Goal: Navigation & Orientation: Find specific page/section

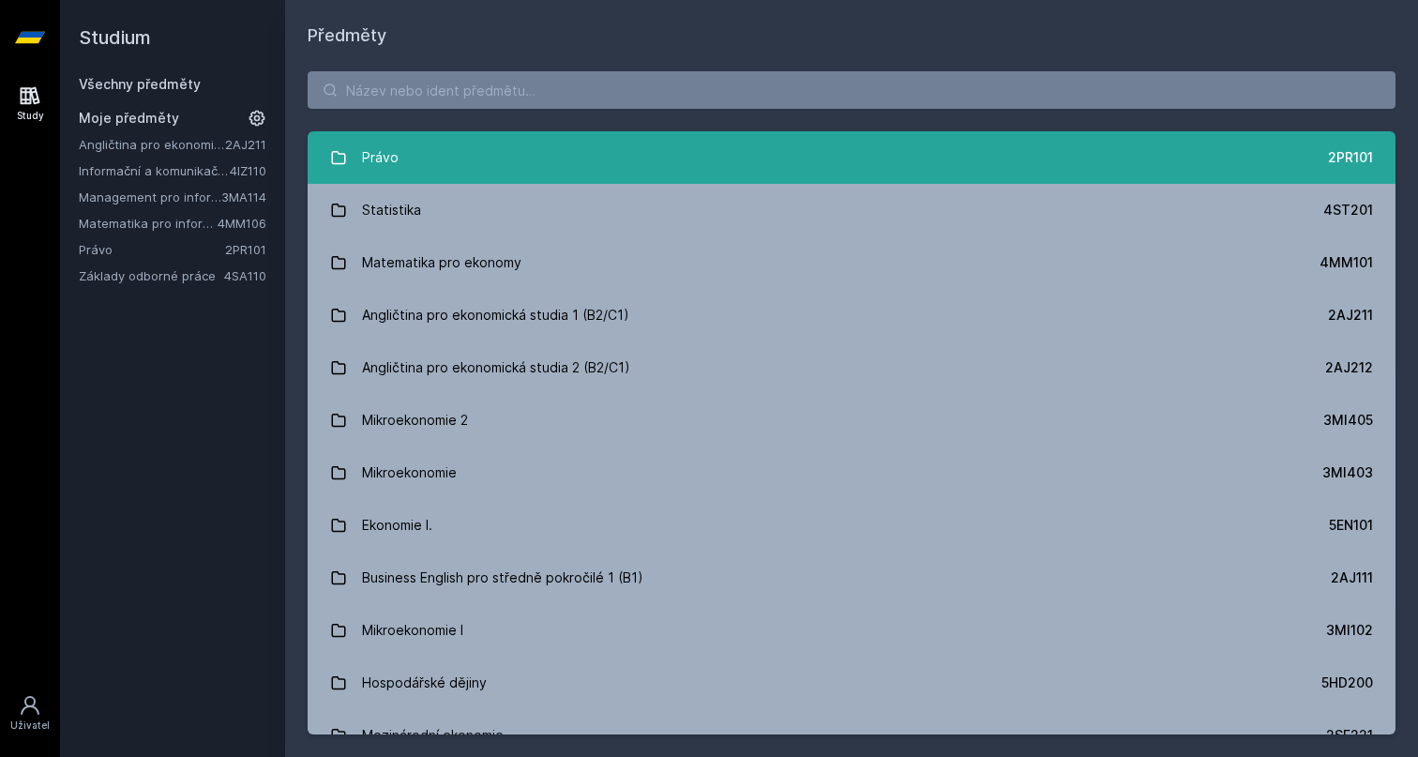
click at [377, 159] on div "Právo" at bounding box center [380, 158] width 37 height 38
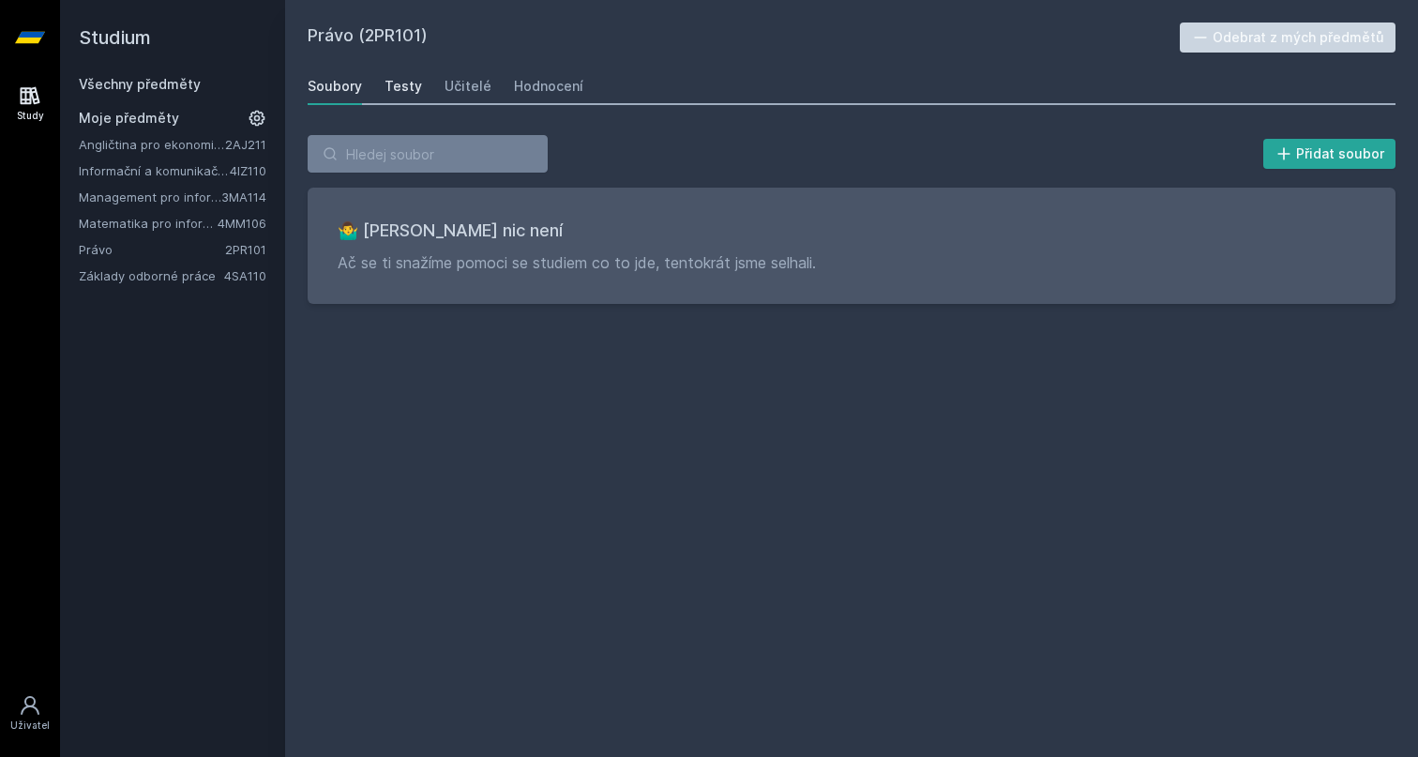
click at [395, 85] on div "Testy" at bounding box center [404, 86] width 38 height 19
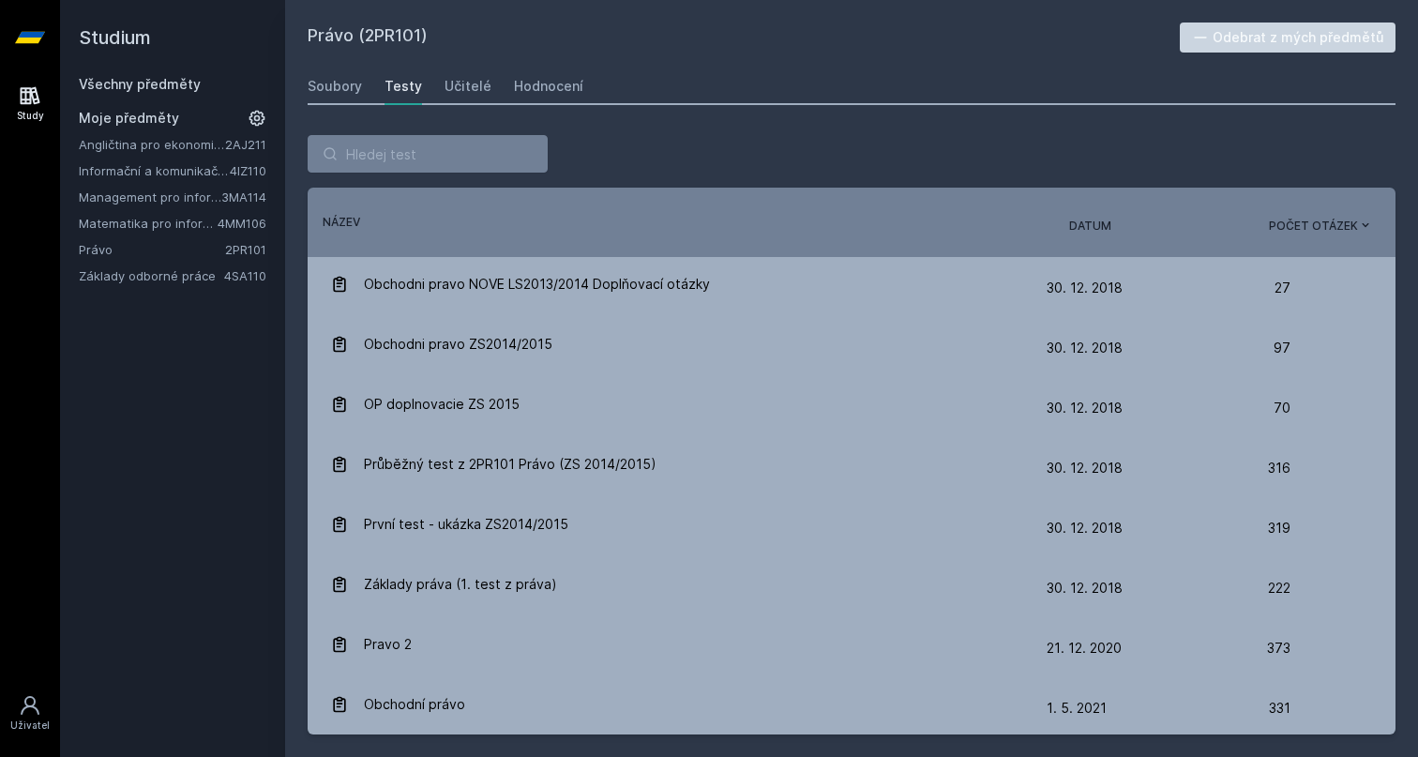
scroll to position [483, 0]
click at [143, 190] on link "Management pro informatiky a statistiky" at bounding box center [150, 197] width 143 height 19
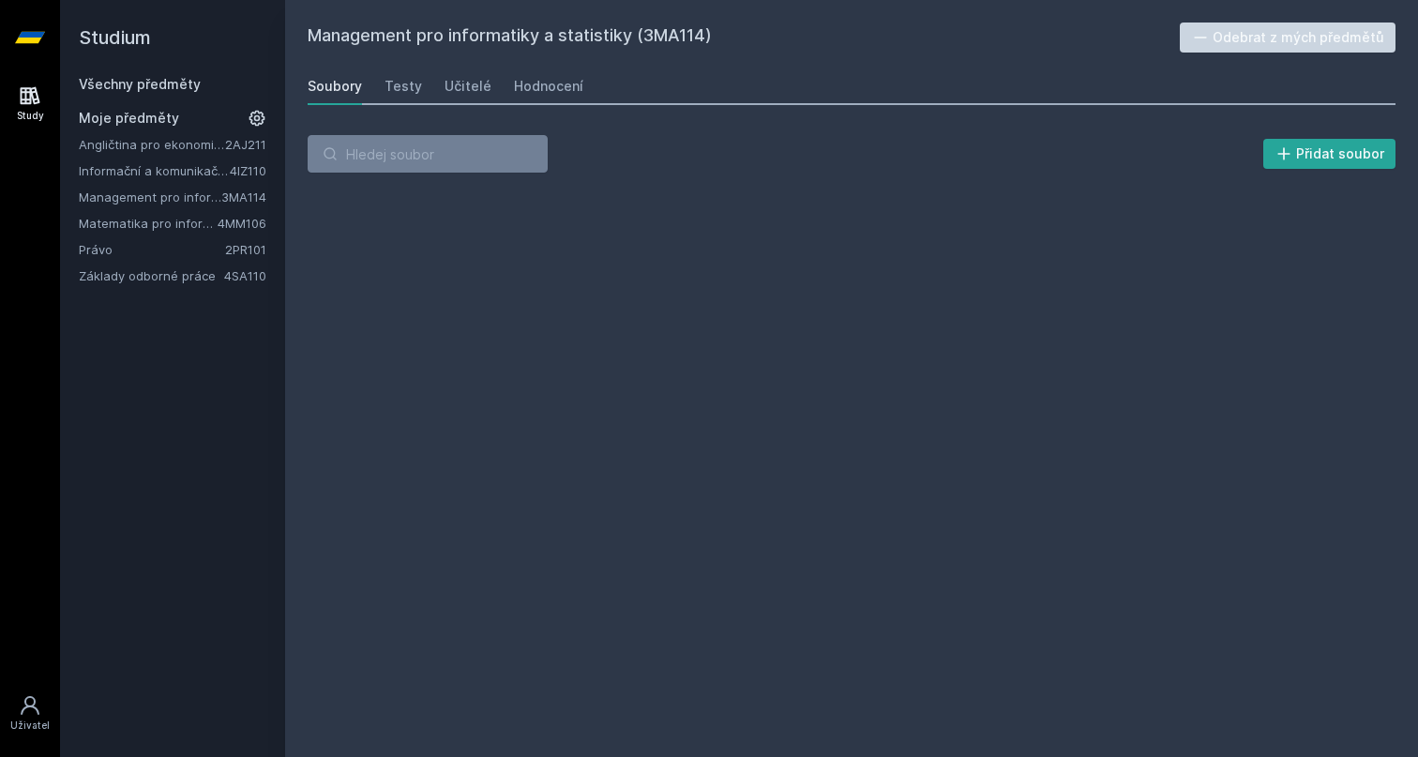
click at [139, 220] on link "Matematika pro informatiky" at bounding box center [148, 223] width 139 height 19
click at [405, 90] on div "Testy" at bounding box center [404, 86] width 38 height 19
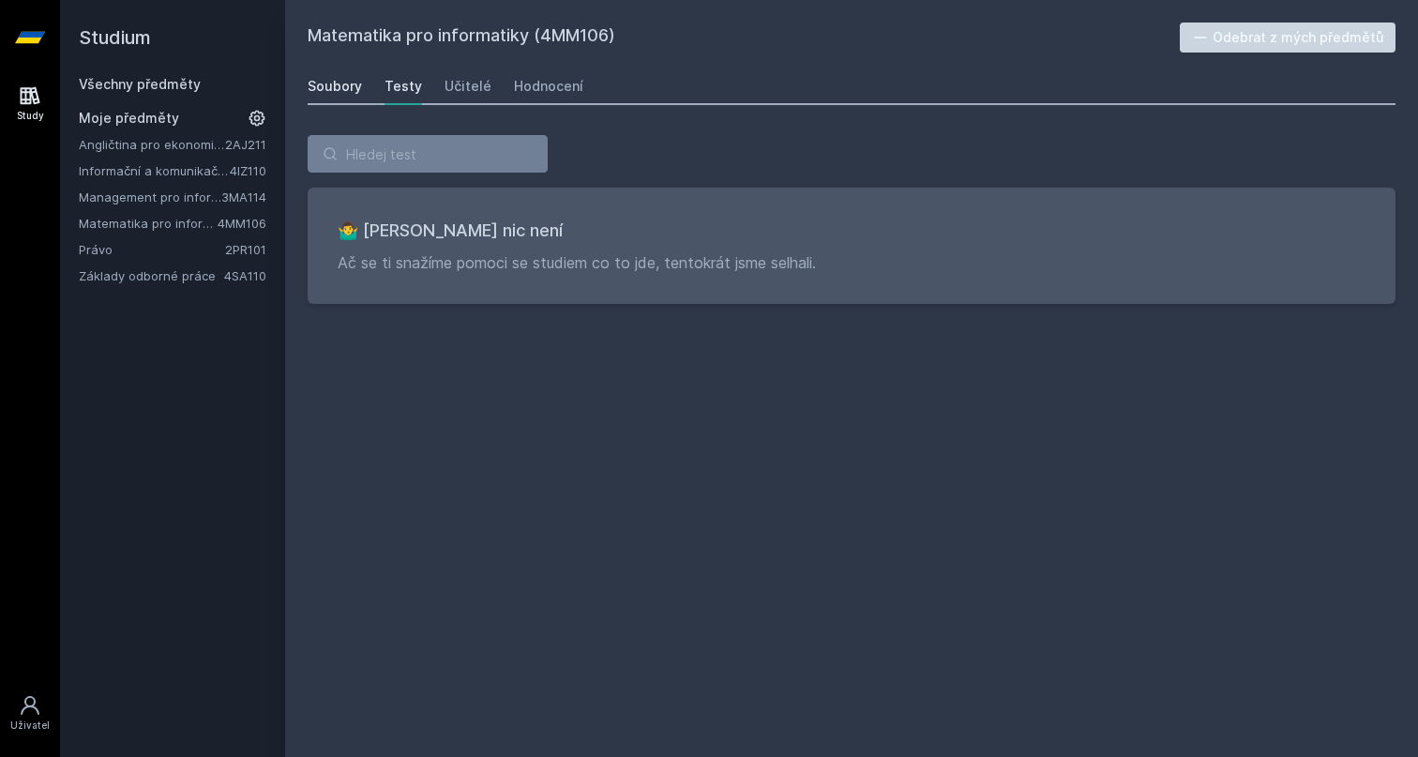
click at [345, 95] on div "Soubory" at bounding box center [335, 86] width 54 height 19
click at [377, 92] on div "Soubory Testy Učitelé Hodnocení" at bounding box center [852, 87] width 1088 height 38
click at [393, 92] on div "Testy" at bounding box center [404, 86] width 38 height 19
click at [358, 76] on link "Soubory" at bounding box center [335, 87] width 54 height 38
click at [407, 91] on div "Testy" at bounding box center [404, 86] width 38 height 19
